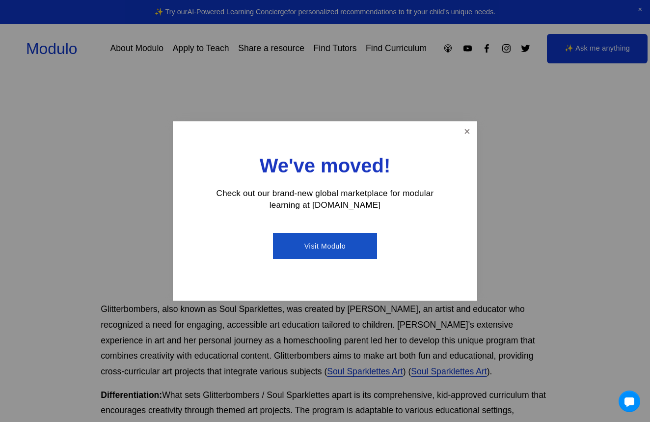
scroll to position [185, 0]
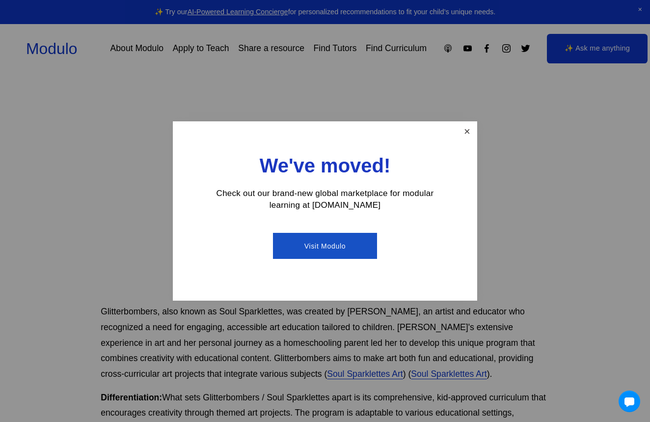
click at [470, 131] on link "Close" at bounding box center [467, 131] width 17 height 17
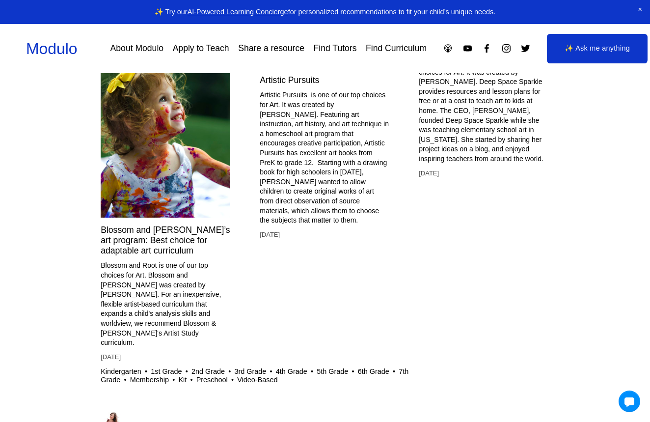
scroll to position [3337, 0]
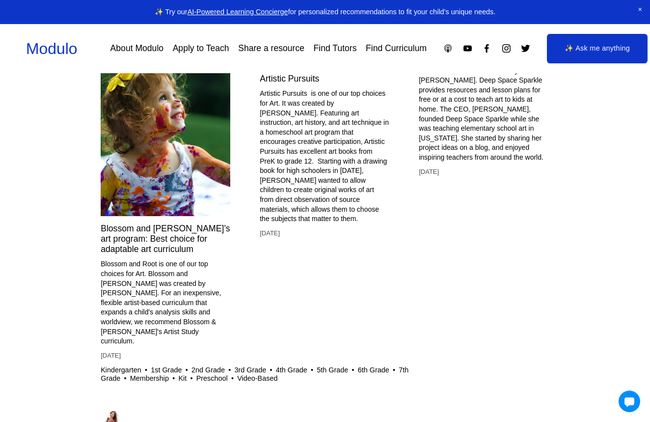
click at [169, 223] on link "Blossom and [PERSON_NAME]’s art program: Best choice for adaptable art curricul…" at bounding box center [165, 238] width 129 height 30
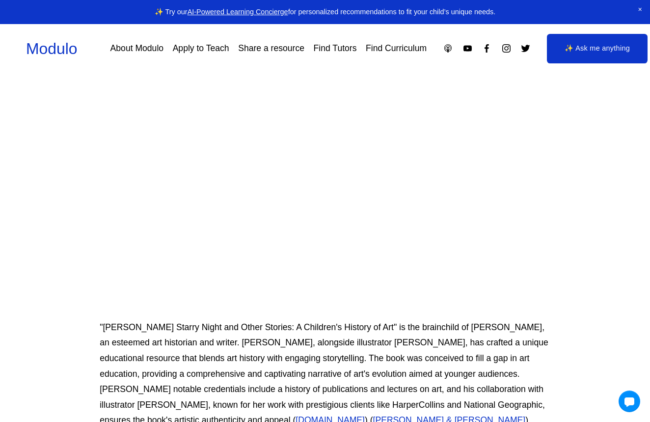
scroll to position [207, 1]
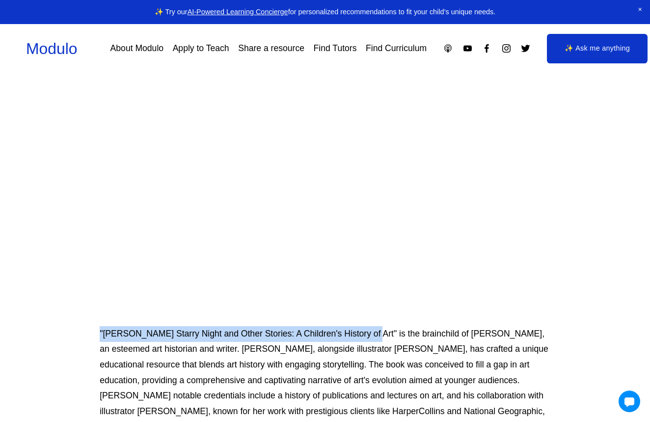
drag, startPoint x: 362, startPoint y: 332, endPoint x: 101, endPoint y: 331, distance: 261.8
click at [101, 331] on p ""Vincent's Starry Night and Other Stories: A Children's History of Art" is the …" at bounding box center [324, 380] width 449 height 109
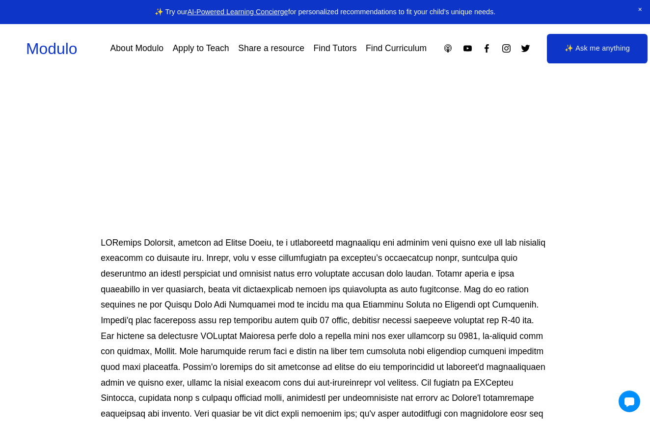
scroll to position [245, 0]
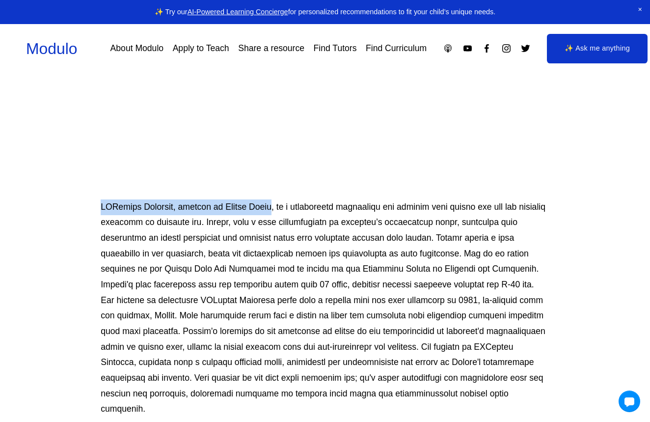
drag, startPoint x: 257, startPoint y: 206, endPoint x: 100, endPoint y: 204, distance: 157.2
click at [100, 204] on div "ARTistic Pursuits has been recognized extensively within the homeschool communi…" at bounding box center [325, 404] width 466 height 427
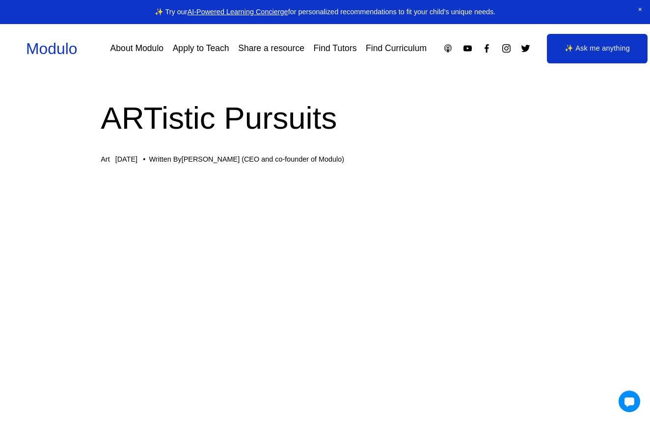
scroll to position [0, 0]
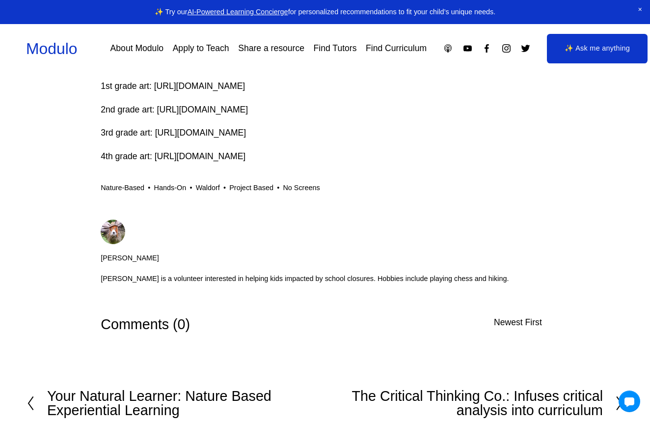
scroll to position [1326, 0]
